Goal: Check status: Check status

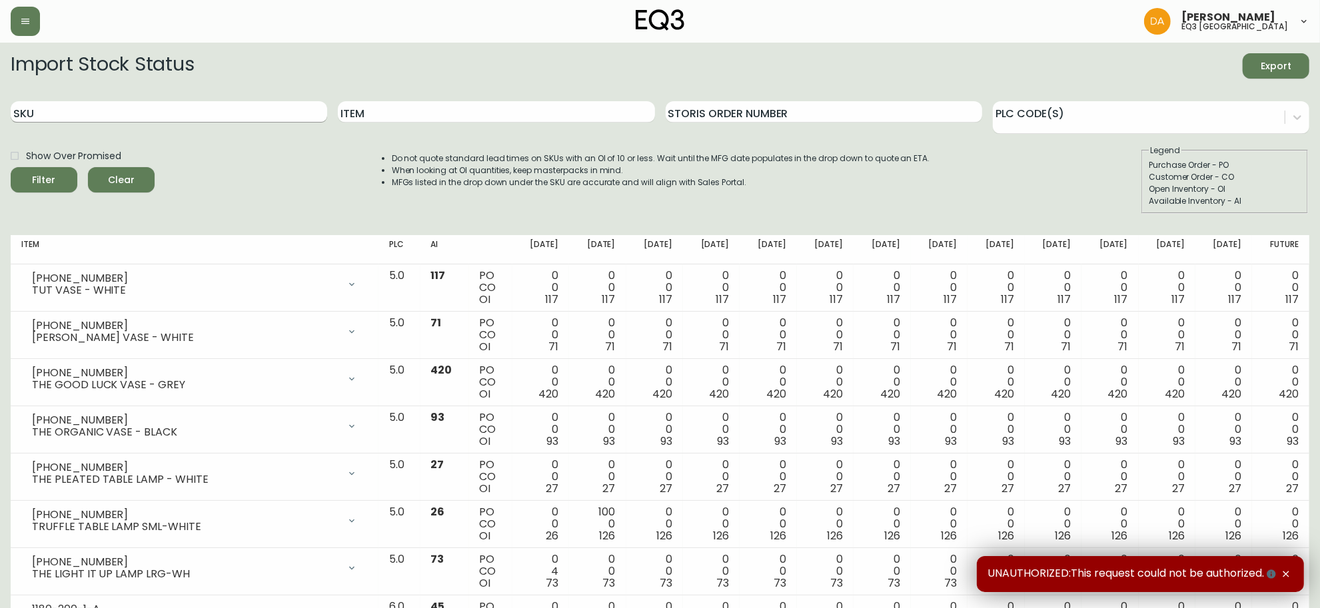
click at [224, 117] on input "SKU" at bounding box center [169, 111] width 316 height 21
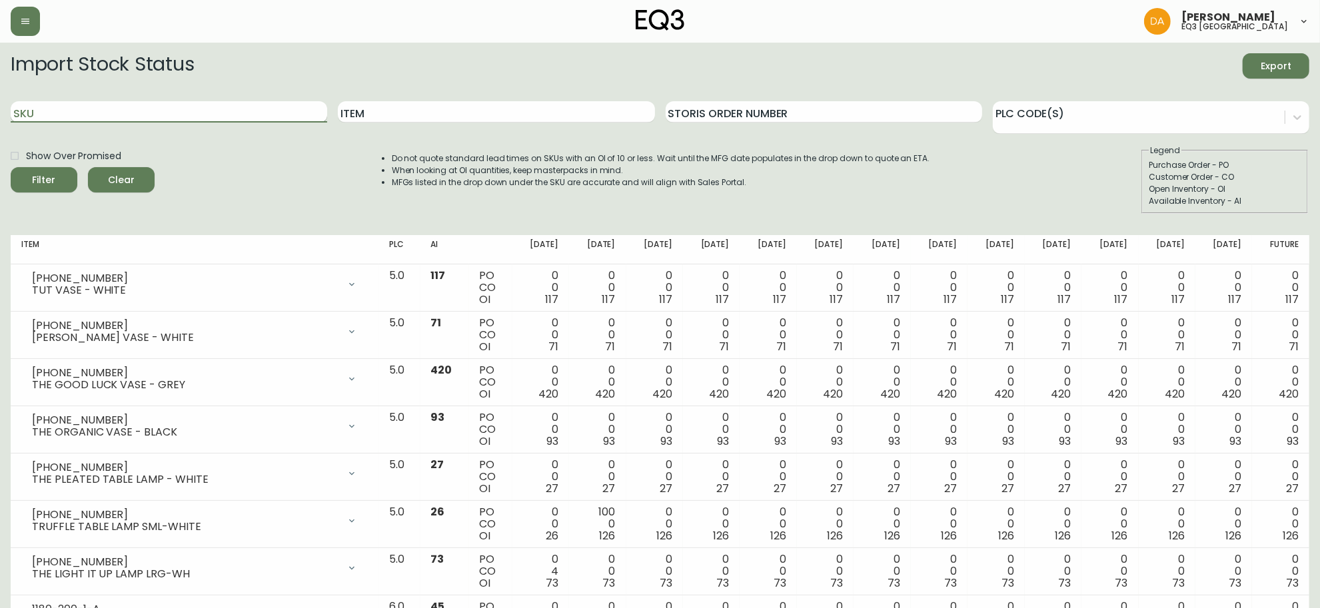
paste input "[PHONE_NUMBER]"
type input "[PHONE_NUMBER]"
click at [11, 167] on button "Filter" at bounding box center [44, 179] width 67 height 25
